Goal: Task Accomplishment & Management: Manage account settings

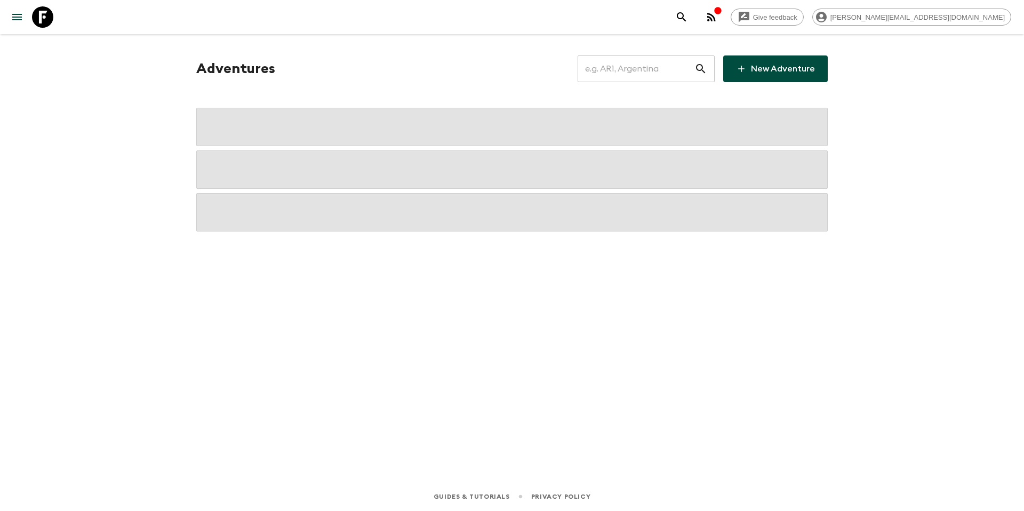
click at [231, 52] on div "48 departure(s) synced to the Booking Engine. 2 departure(s) did not sync Adven…" at bounding box center [512, 243] width 682 height 418
click at [680, 62] on input "text" at bounding box center [635, 69] width 117 height 30
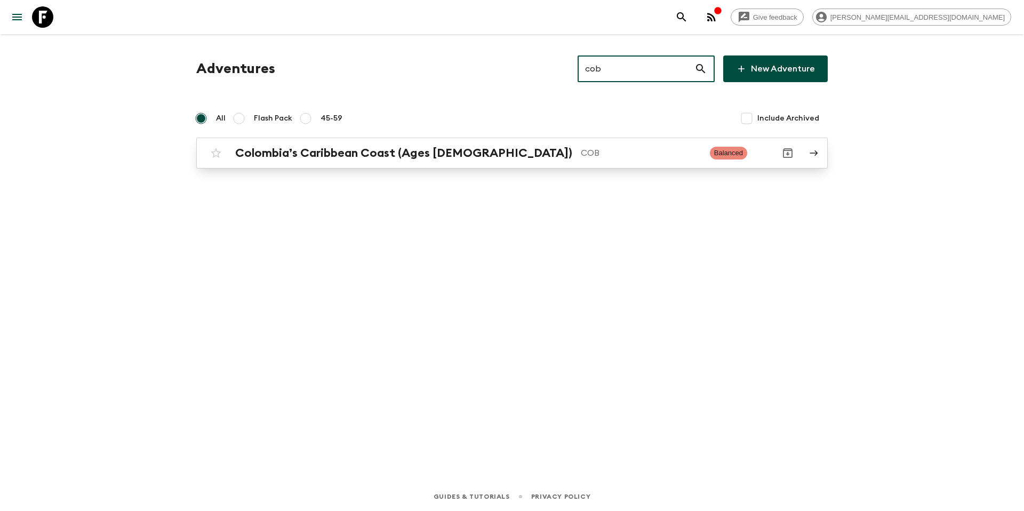
type input "cob"
click at [589, 159] on div "Colombia’s Caribbean Coast (Ages [DEMOGRAPHIC_DATA]) COB" at bounding box center [468, 153] width 466 height 14
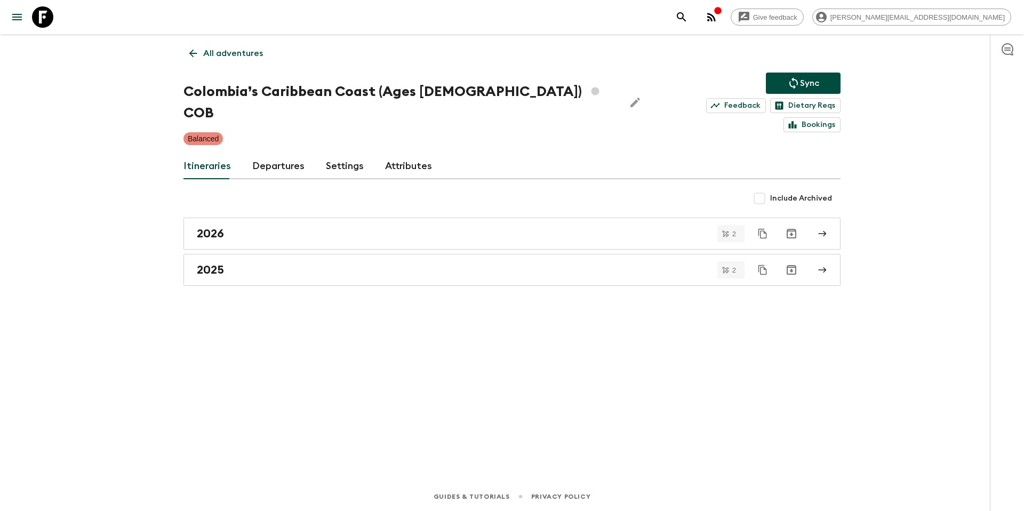
click at [269, 154] on link "Departures" at bounding box center [278, 167] width 52 height 26
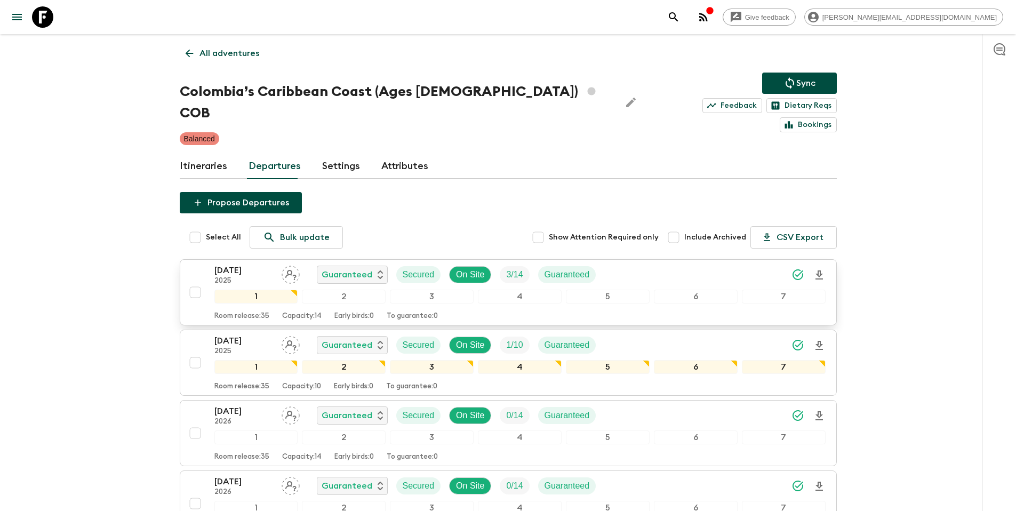
click at [621, 264] on div "[DATE] 2025 Guaranteed Secured On Site 3 / 14 Guaranteed" at bounding box center [519, 274] width 611 height 21
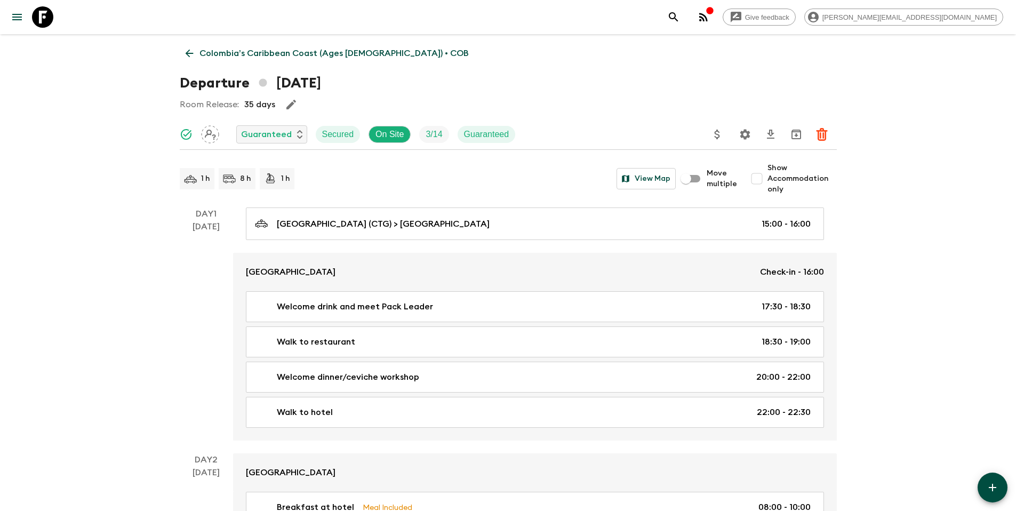
click at [714, 134] on icon "Update Price, Early Bird Discount and Costs" at bounding box center [717, 134] width 13 height 13
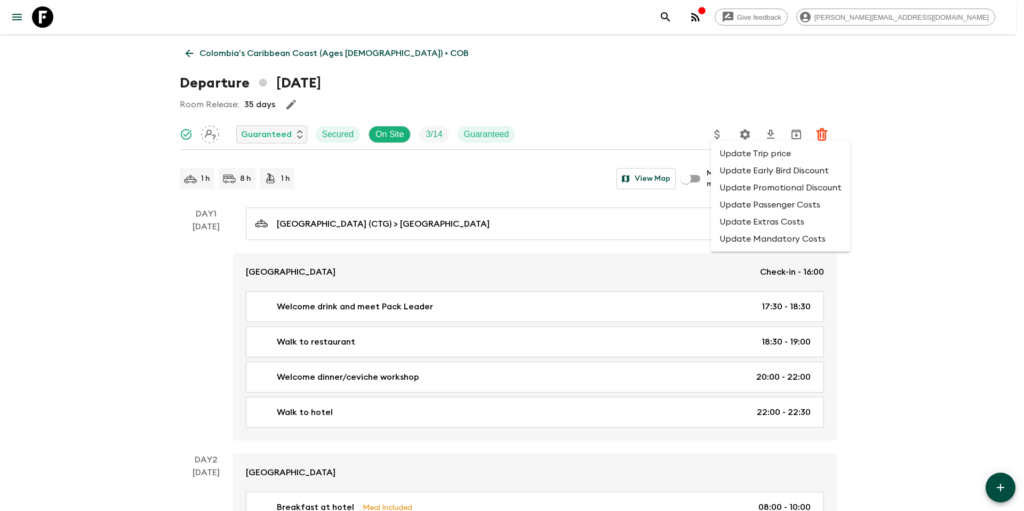
click at [752, 189] on li "Update Promotional Discount" at bounding box center [780, 187] width 139 height 17
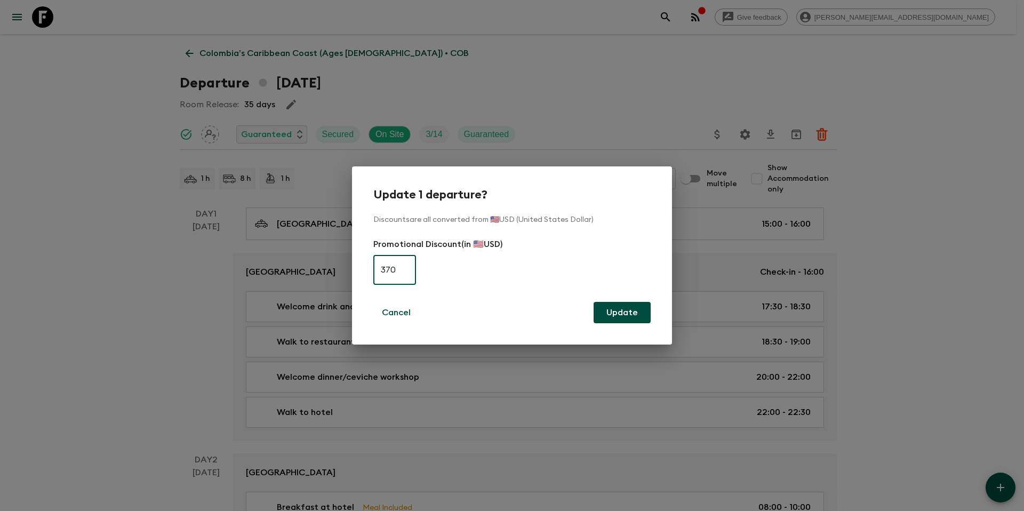
click at [406, 270] on input "370" at bounding box center [394, 270] width 43 height 30
type input "280"
click at [627, 315] on button "Update" at bounding box center [621, 312] width 57 height 21
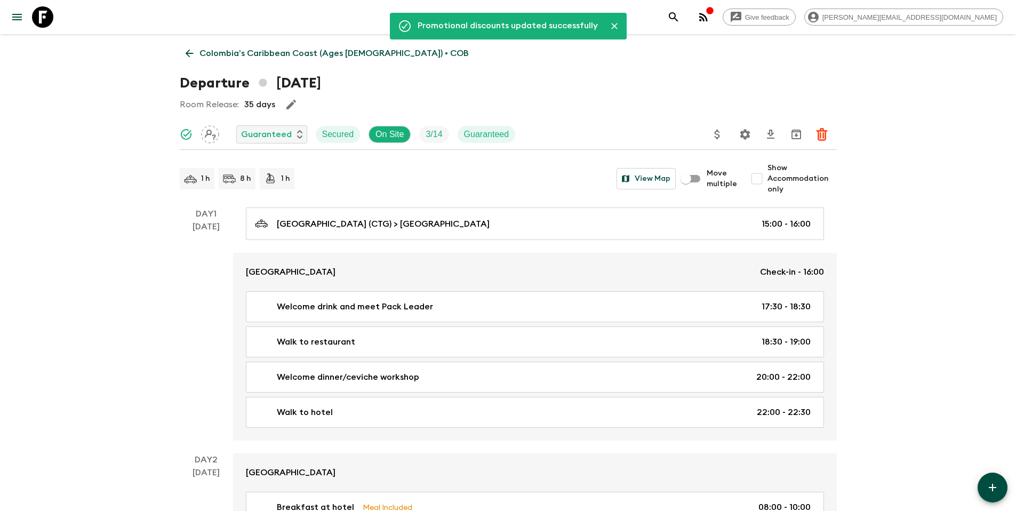
click at [250, 56] on p "Colombia’s Caribbean Coast (Ages [DEMOGRAPHIC_DATA]) • COB" at bounding box center [333, 53] width 269 height 13
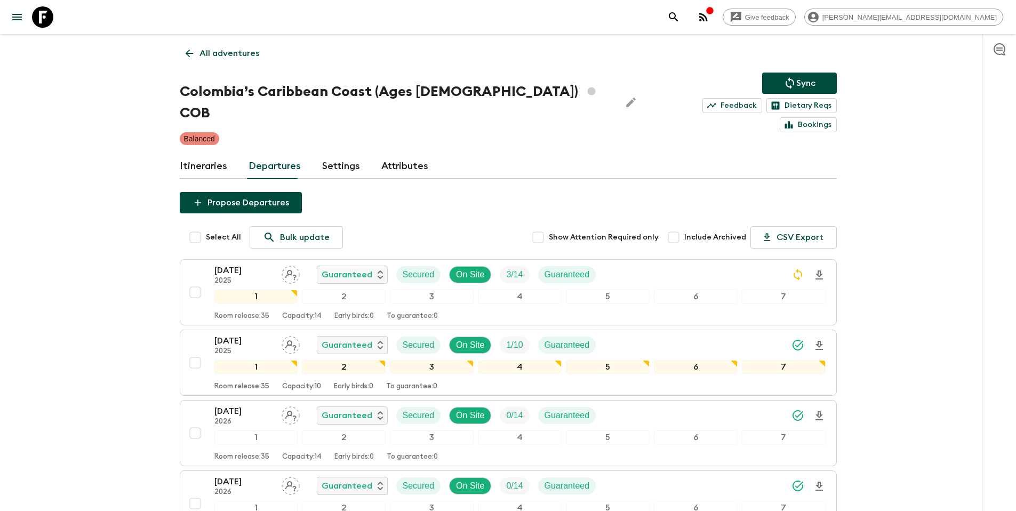
click at [817, 81] on button "Sync" at bounding box center [799, 83] width 75 height 21
